Goal: Task Accomplishment & Management: Use online tool/utility

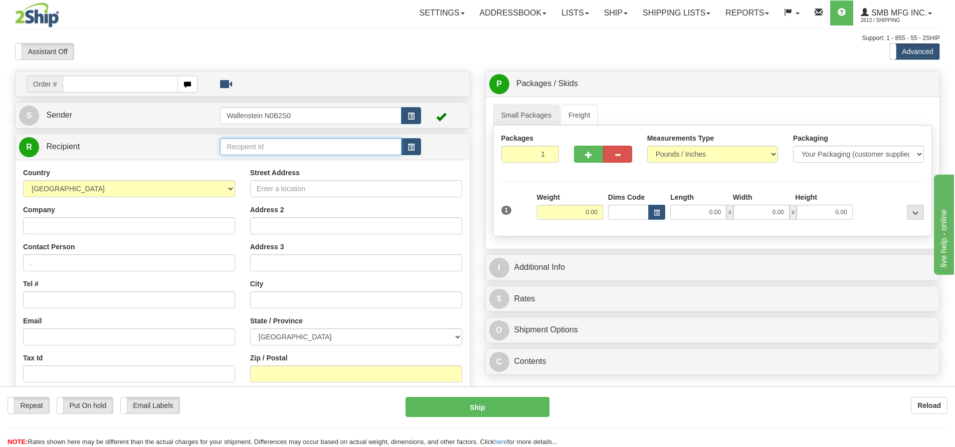
click at [241, 147] on input "text" at bounding box center [310, 146] width 181 height 17
click at [241, 160] on div "BOSH01" at bounding box center [309, 162] width 172 height 11
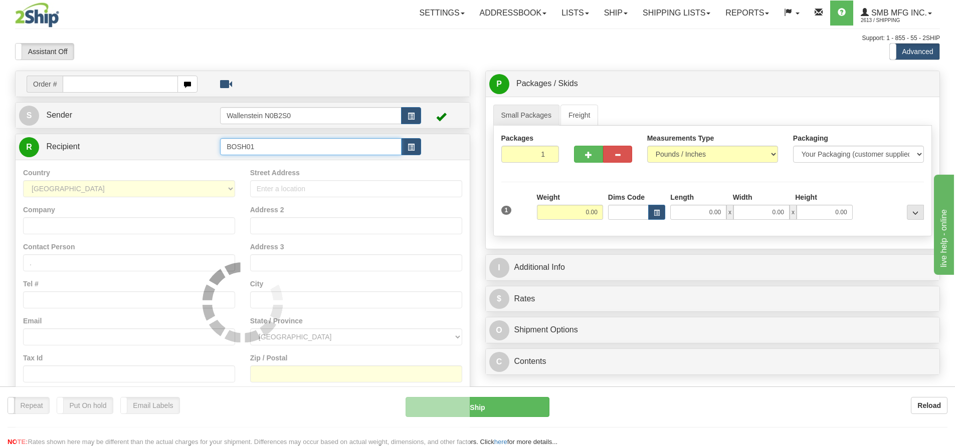
type input "BOSH01"
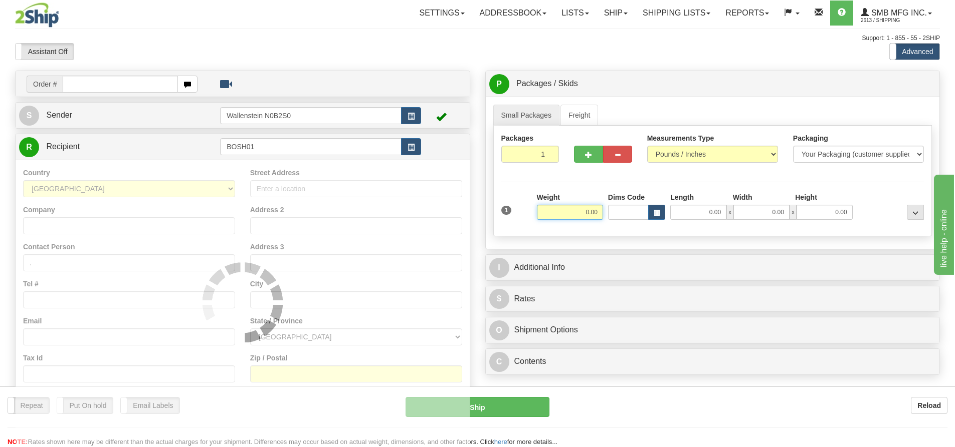
click at [582, 212] on input "0.00" at bounding box center [570, 212] width 66 height 15
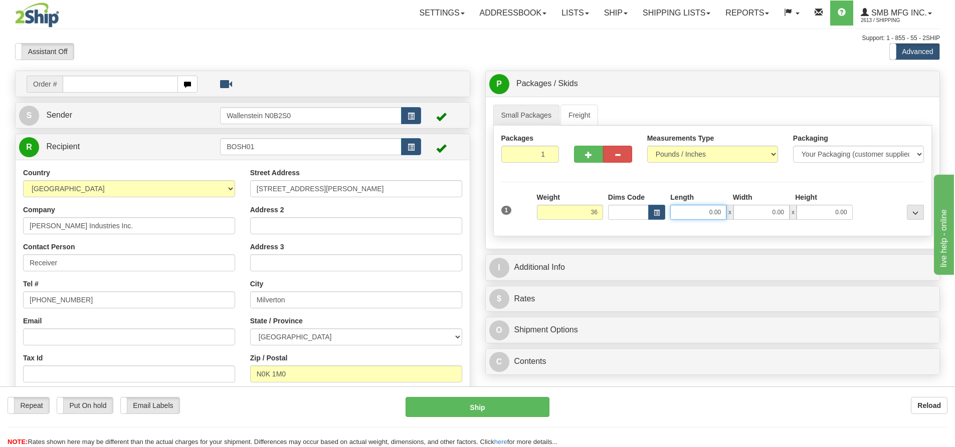
type input "36.00"
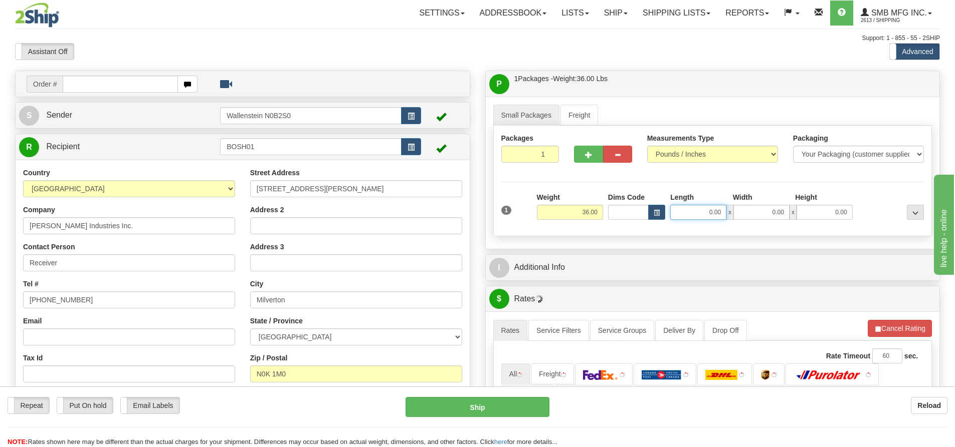
click at [717, 213] on input "0.00" at bounding box center [698, 212] width 56 height 15
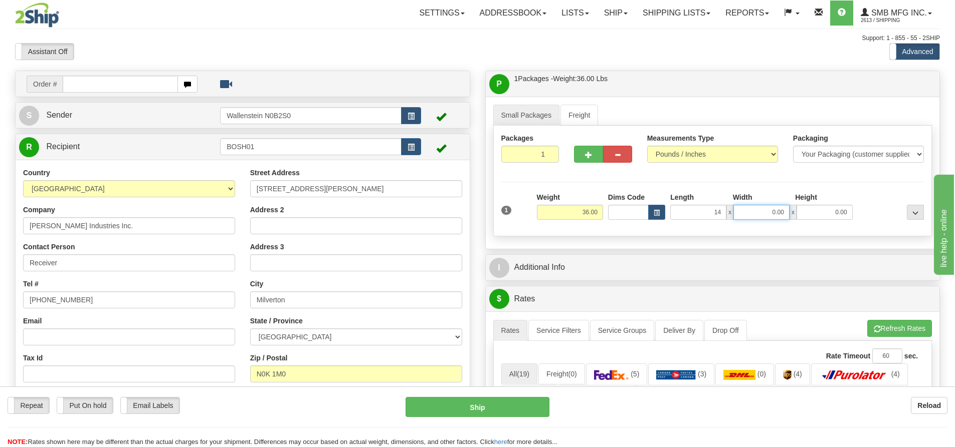
type input "14.00"
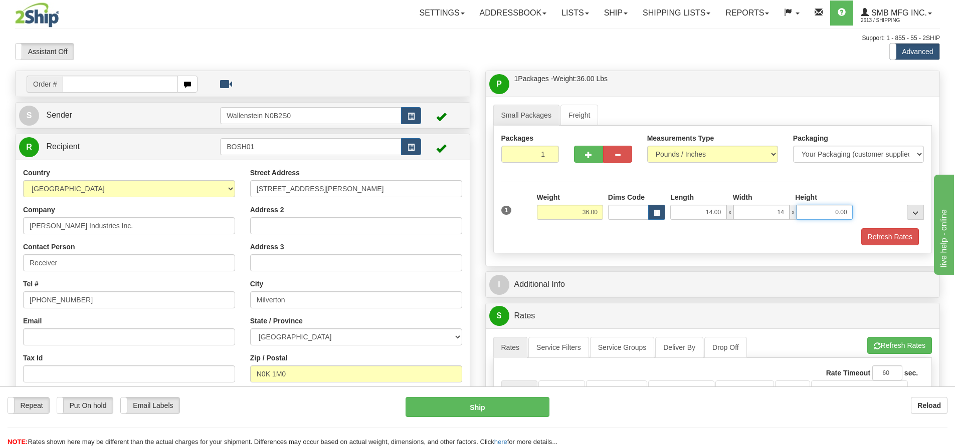
type input "14.00"
type input "7.00"
click at [887, 236] on button "Refresh Rates" at bounding box center [890, 236] width 58 height 17
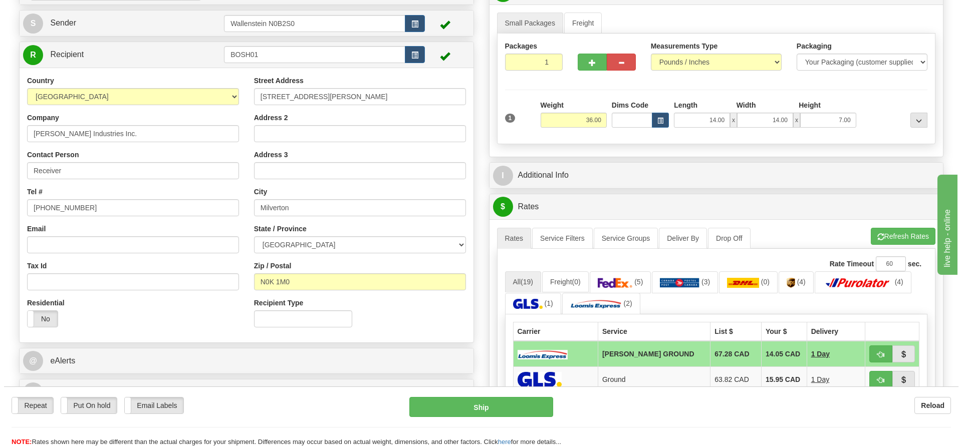
scroll to position [251, 0]
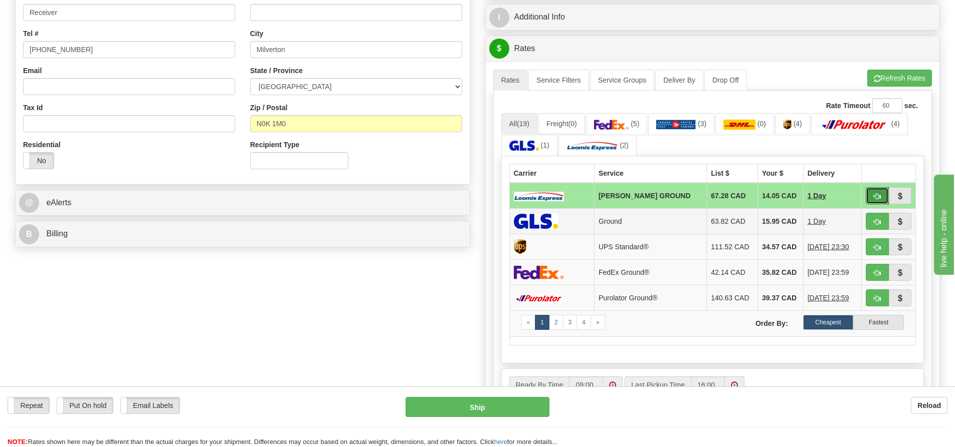
drag, startPoint x: 878, startPoint y: 195, endPoint x: 850, endPoint y: 217, distance: 35.7
click at [878, 195] on span "button" at bounding box center [876, 196] width 7 height 7
type input "DD"
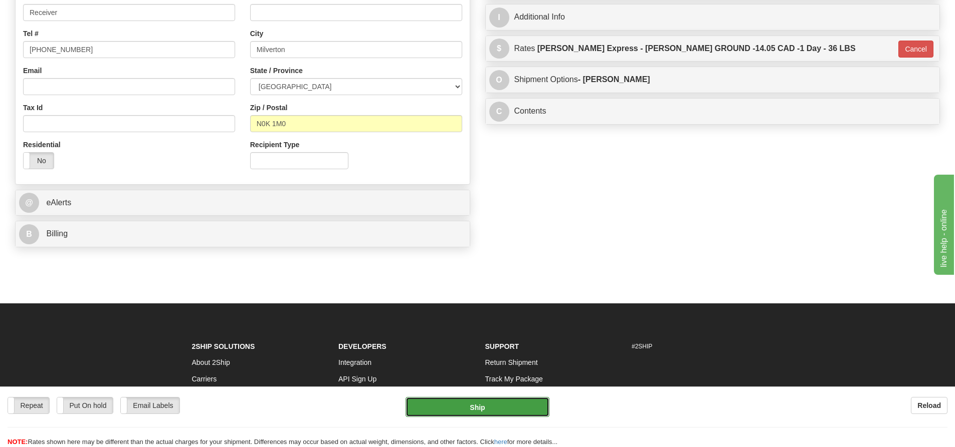
click at [533, 404] on button "Ship" at bounding box center [477, 407] width 144 height 20
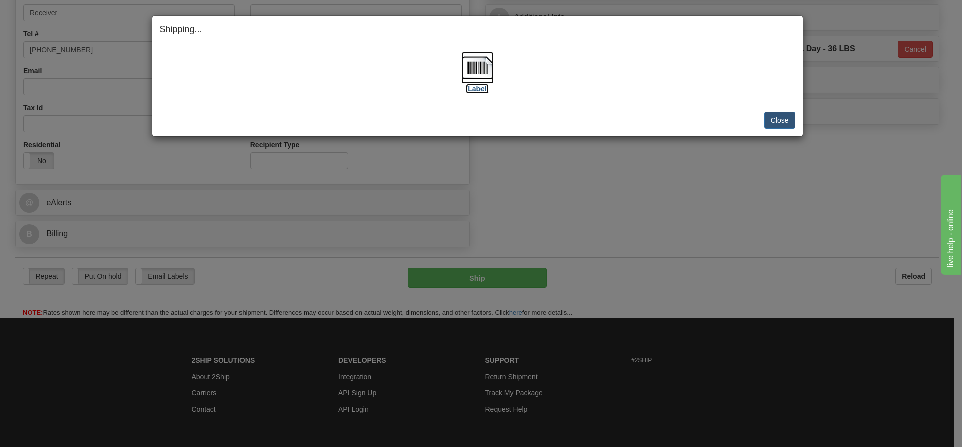
click at [470, 77] on img at bounding box center [477, 68] width 32 height 32
